Goal: Task Accomplishment & Management: Manage account settings

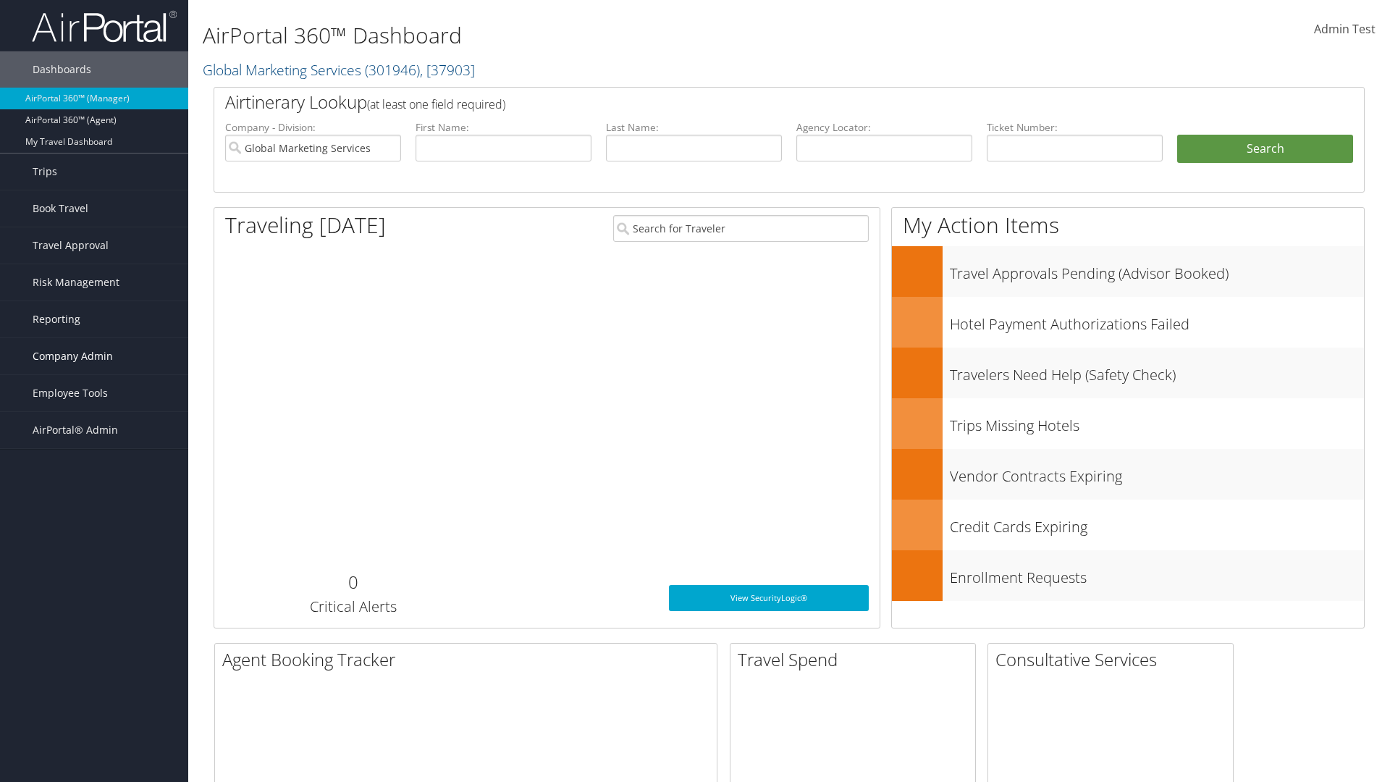
click at [94, 356] on span "Company Admin" at bounding box center [73, 356] width 80 height 36
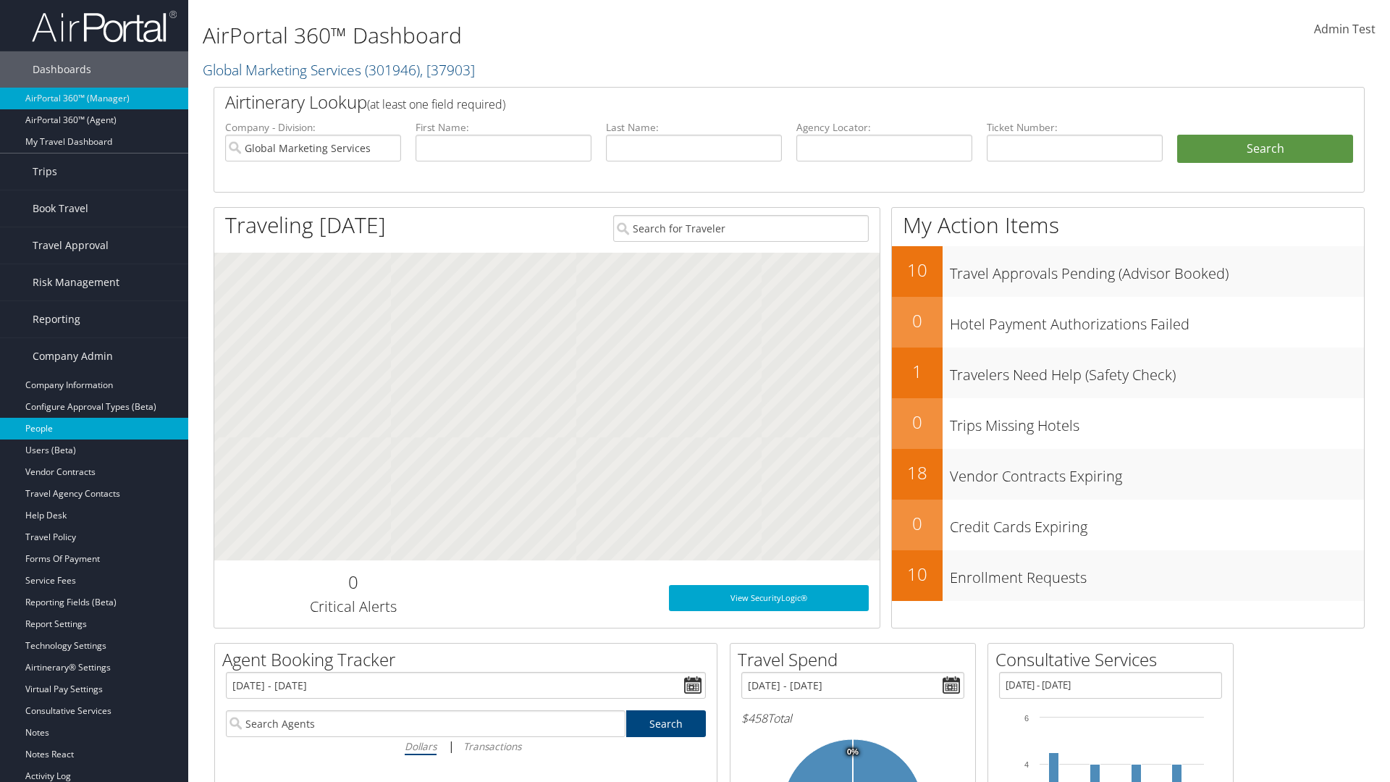
click at [94, 429] on link "People" at bounding box center [94, 429] width 188 height 22
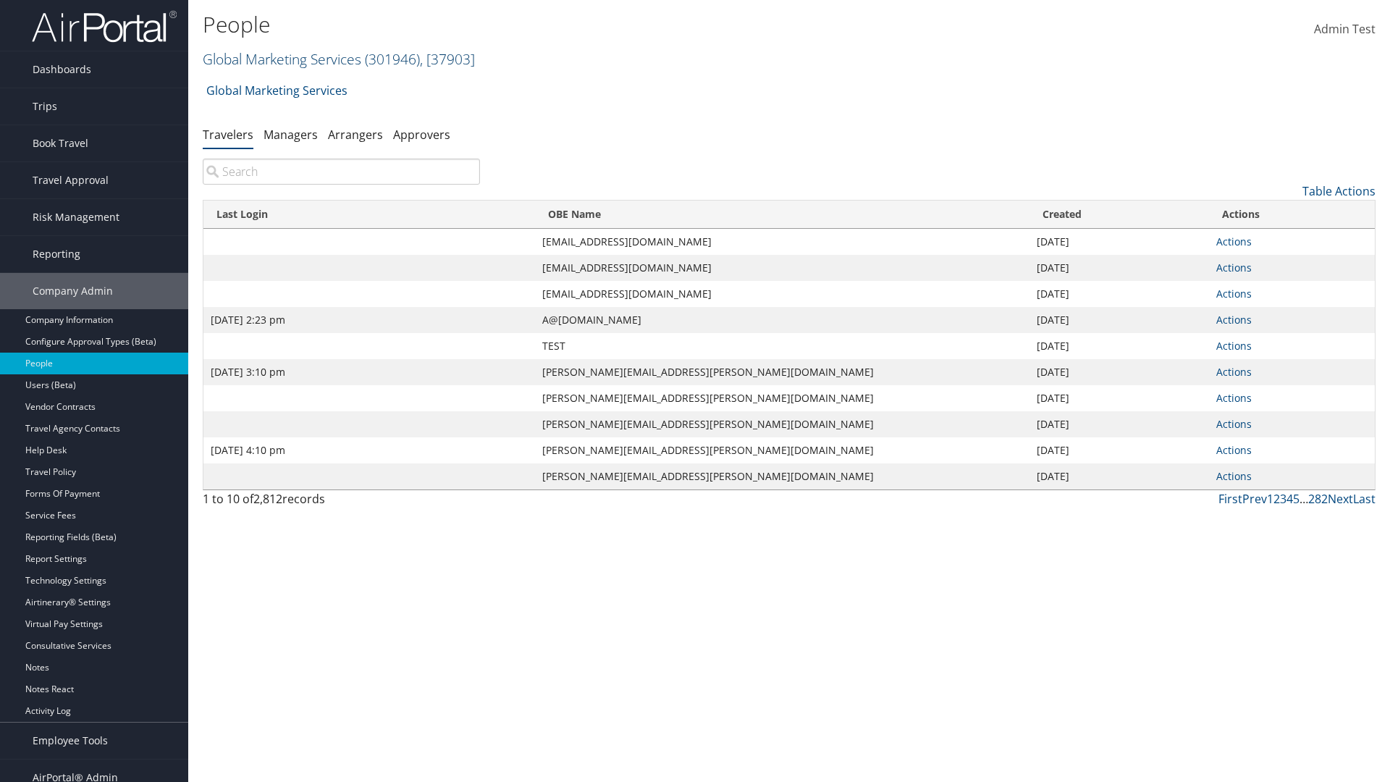
click at [280, 59] on link "Global Marketing Services ( 301946 ) , [ 37903 ]" at bounding box center [339, 59] width 272 height 20
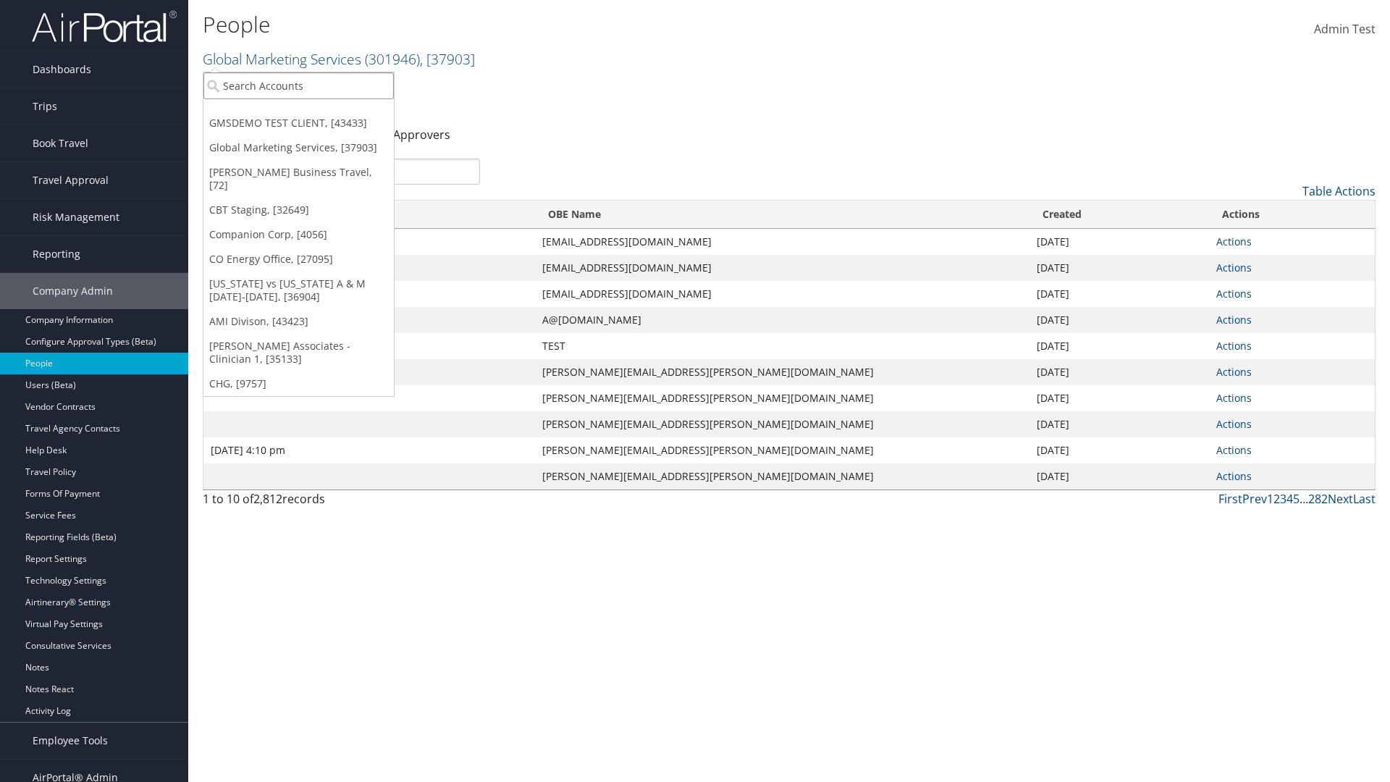
click at [298, 85] on input "search" at bounding box center [298, 85] width 190 height 27
type input "Global Marketing Services"
click at [312, 112] on div "Global Marketing Services (301946), [37903]" at bounding box center [312, 112] width 233 height 13
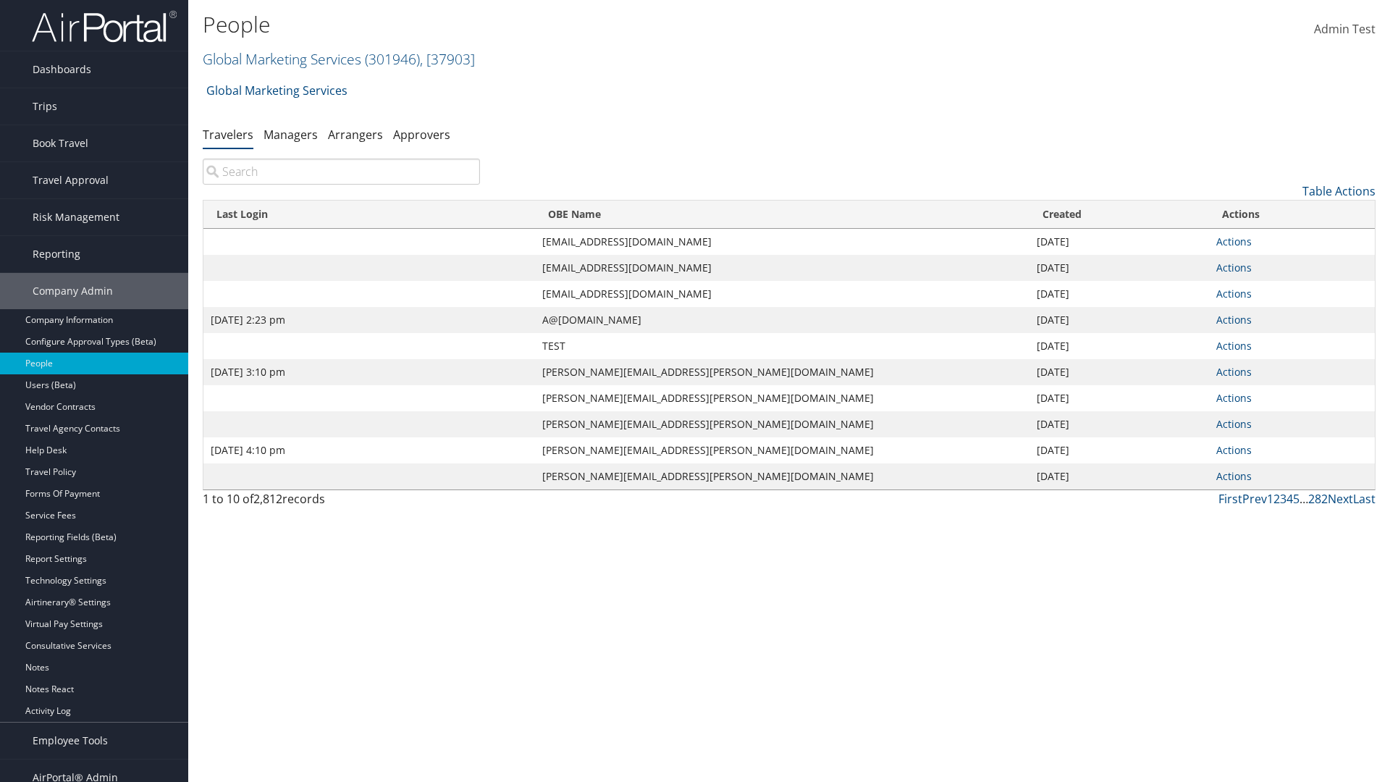
click at [341, 172] on input "search" at bounding box center [341, 172] width 277 height 26
type input "[DATE] 2:23 pm"
